Goal: Transaction & Acquisition: Download file/media

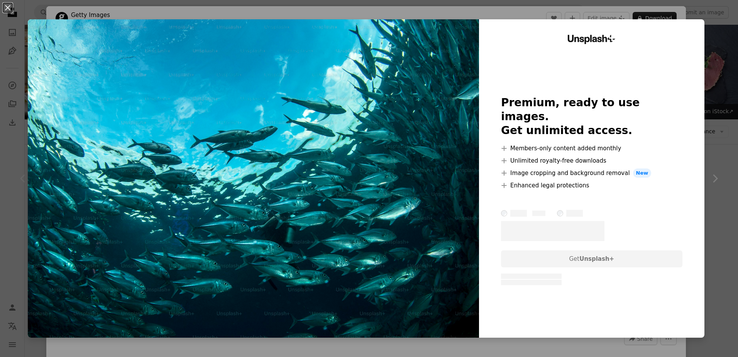
scroll to position [80, 0]
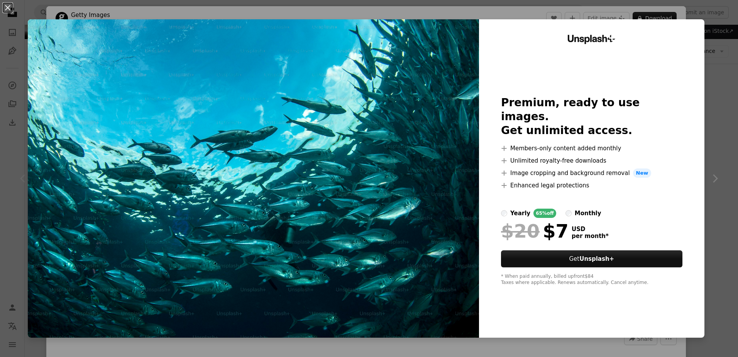
click at [710, 70] on div "An X shape Unsplash+ Premium, ready to use images. Get unlimited access. A plus…" at bounding box center [369, 178] width 738 height 357
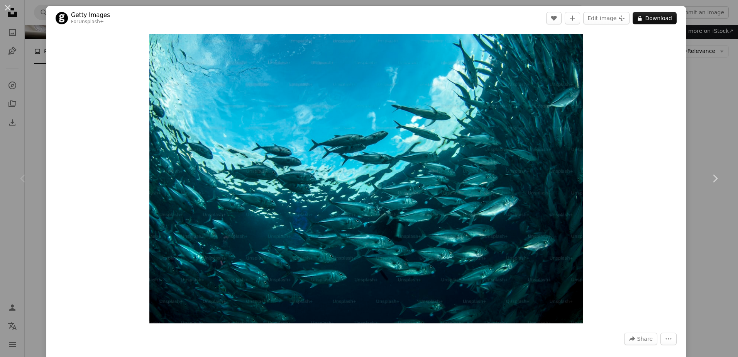
click at [699, 62] on div "An X shape Chevron left Chevron right Getty Images For Unsplash+ A heart A plus…" at bounding box center [369, 178] width 738 height 357
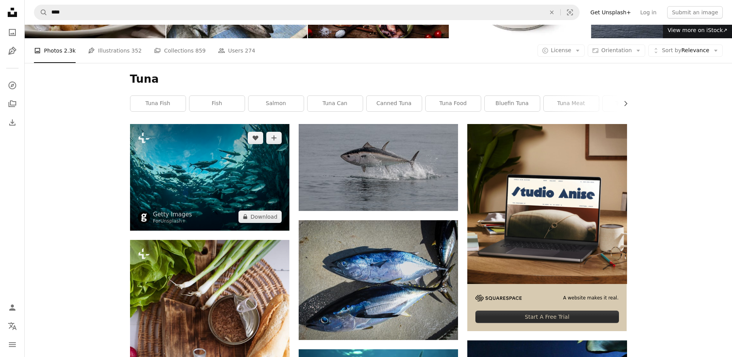
drag, startPoint x: 210, startPoint y: 196, endPoint x: 196, endPoint y: 197, distance: 14.7
click at [210, 196] on img at bounding box center [209, 177] width 159 height 106
